Goal: Find specific page/section: Find specific page/section

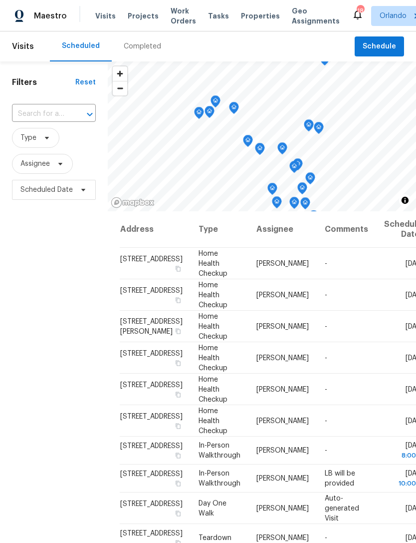
click at [32, 121] on input "text" at bounding box center [40, 113] width 56 height 15
type input "dorche"
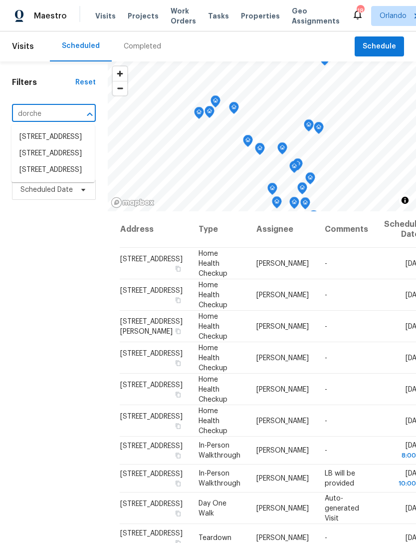
click at [245, 13] on span "Properties" at bounding box center [260, 16] width 39 height 10
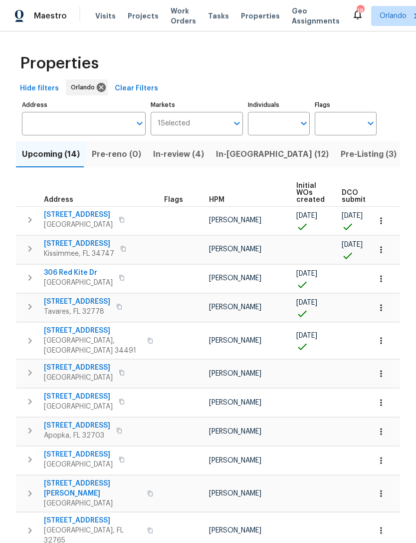
click at [61, 123] on input "Address" at bounding box center [76, 123] width 109 height 23
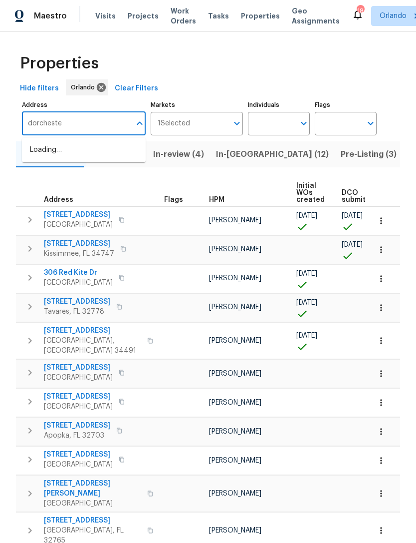
type input "dorchester"
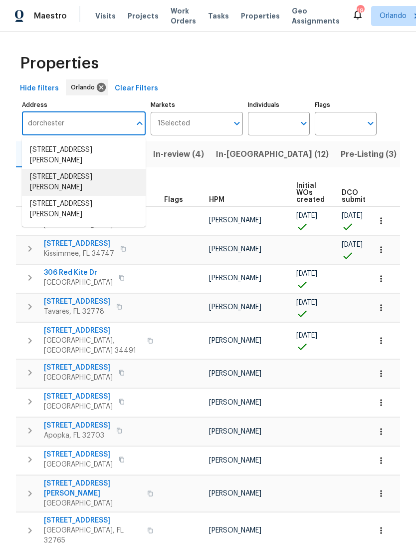
click at [41, 184] on li "[STREET_ADDRESS][PERSON_NAME]" at bounding box center [84, 182] width 124 height 27
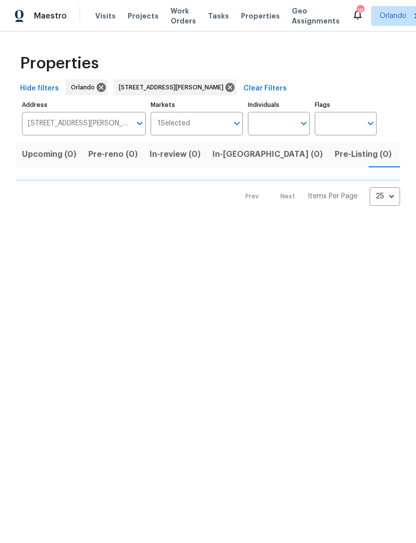
scroll to position [0, 16]
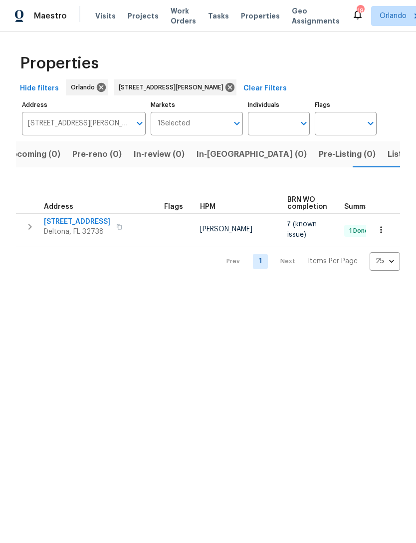
click at [60, 220] on span "[STREET_ADDRESS]" at bounding box center [77, 222] width 66 height 10
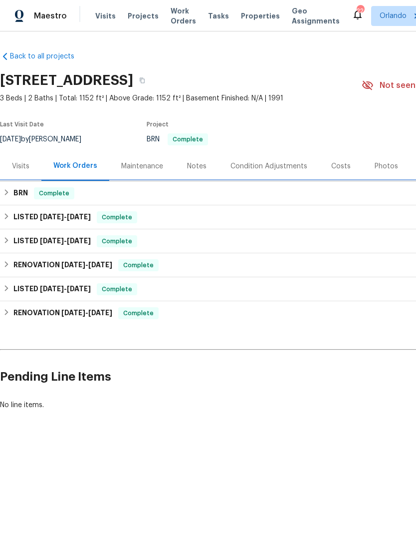
click at [30, 193] on div "BRN Complete" at bounding box center [282, 193] width 558 height 12
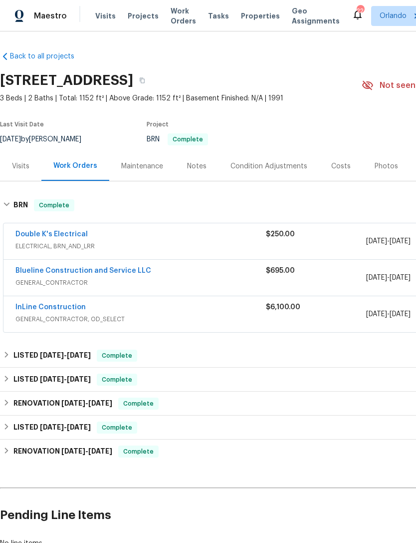
click at [56, 309] on link "InLine Construction" at bounding box center [50, 307] width 70 height 7
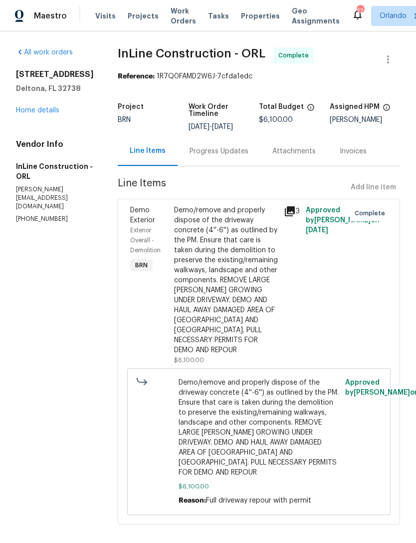
click at [178, 17] on span "Work Orders" at bounding box center [183, 16] width 25 height 20
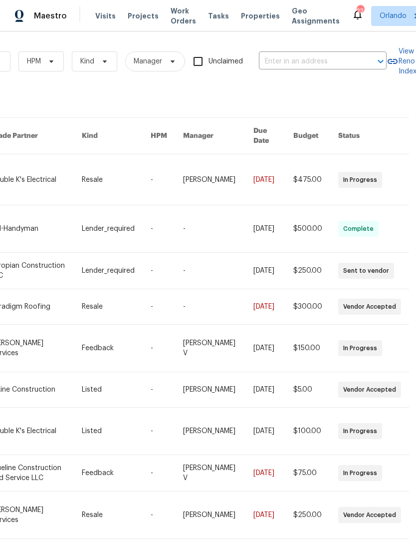
scroll to position [0, 163]
click at [332, 60] on input "text" at bounding box center [309, 61] width 100 height 15
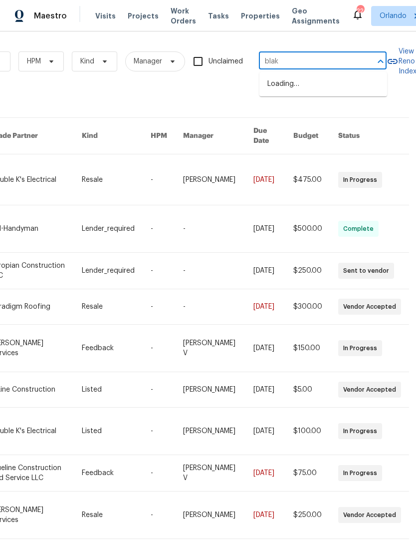
type input "[PERSON_NAME]"
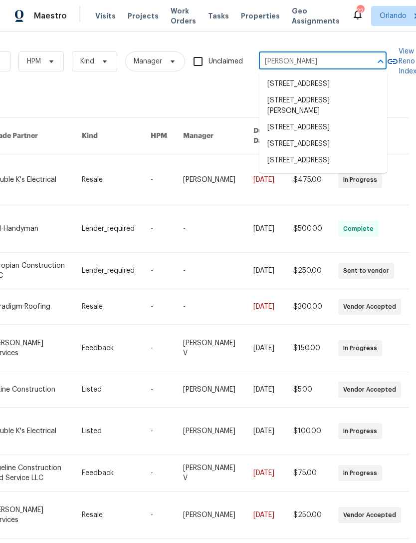
click at [339, 152] on li "[STREET_ADDRESS]" at bounding box center [324, 144] width 128 height 16
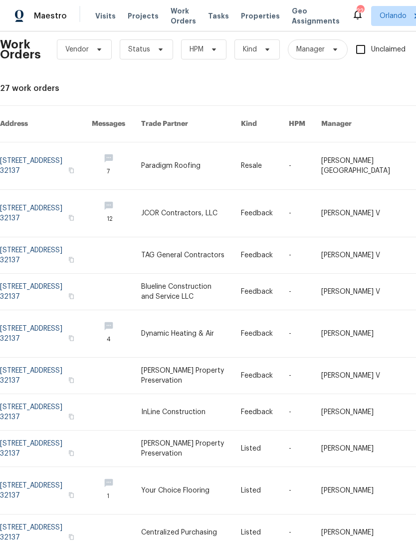
scroll to position [12, 0]
click at [25, 150] on link at bounding box center [46, 165] width 92 height 47
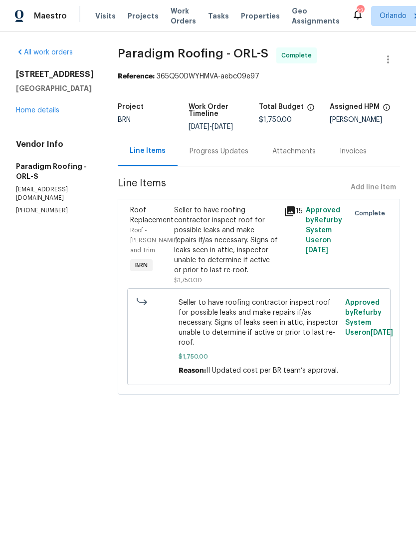
click at [252, 244] on div "Seller to have roofing contractor inspect roof for possible leaks and make repa…" at bounding box center [226, 240] width 104 height 70
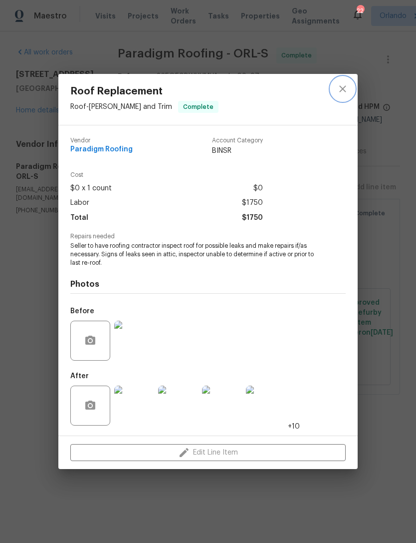
click at [346, 92] on icon "close" at bounding box center [343, 89] width 12 height 12
